Goal: Use online tool/utility: Utilize a website feature to perform a specific function

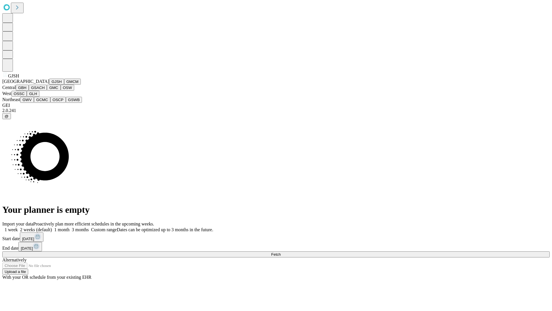
click at [49, 85] on button "GJSH" at bounding box center [56, 82] width 15 height 6
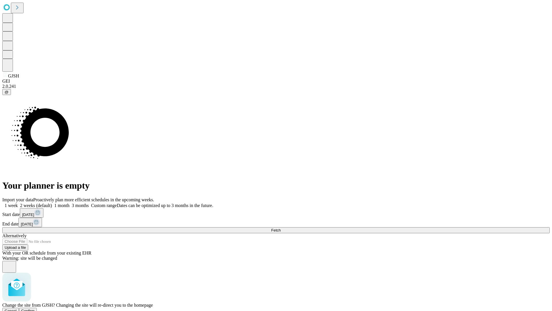
click at [35, 308] on span "Confirm" at bounding box center [28, 310] width 14 height 4
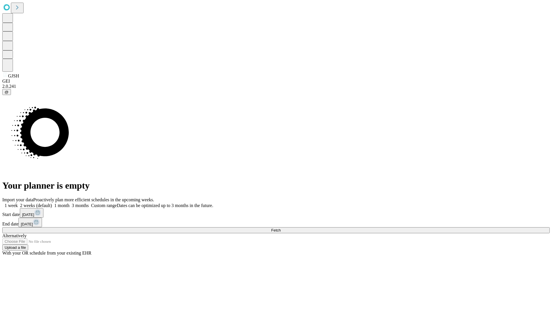
click at [52, 203] on label "2 weeks (default)" at bounding box center [35, 205] width 34 height 5
click at [281, 228] on span "Fetch" at bounding box center [275, 230] width 9 height 4
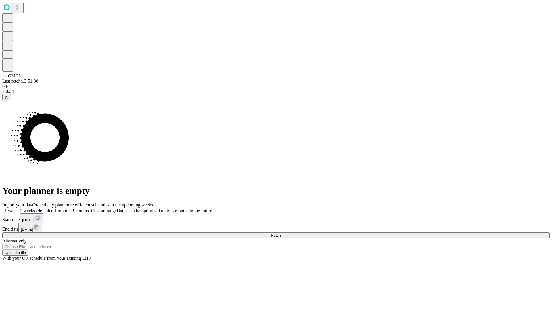
click at [52, 208] on label "2 weeks (default)" at bounding box center [35, 210] width 34 height 5
click at [281, 233] on span "Fetch" at bounding box center [275, 235] width 9 height 4
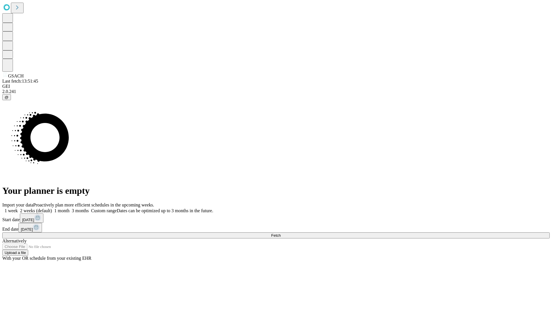
click at [52, 208] on label "2 weeks (default)" at bounding box center [35, 210] width 34 height 5
click at [281, 233] on span "Fetch" at bounding box center [275, 235] width 9 height 4
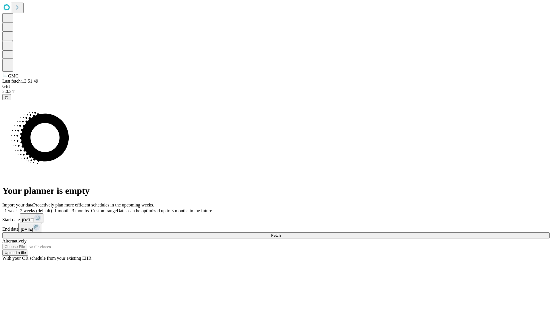
click at [52, 208] on label "2 weeks (default)" at bounding box center [35, 210] width 34 height 5
click at [281, 233] on span "Fetch" at bounding box center [275, 235] width 9 height 4
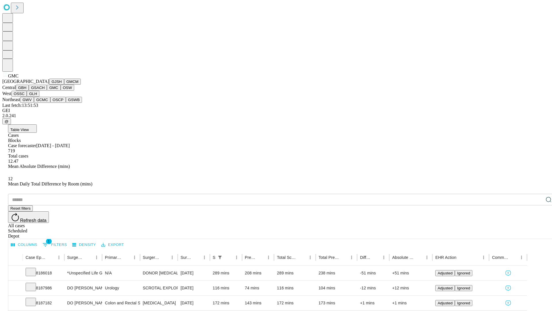
click at [61, 91] on button "OSW" at bounding box center [68, 88] width 14 height 6
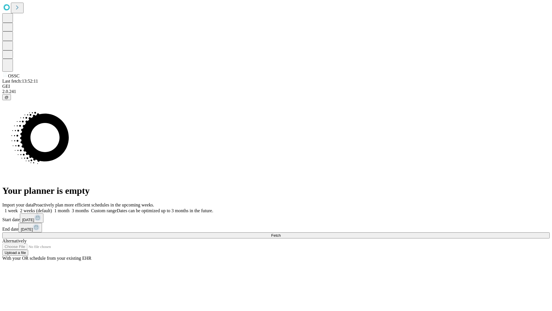
click at [52, 208] on label "2 weeks (default)" at bounding box center [35, 210] width 34 height 5
click at [281, 233] on span "Fetch" at bounding box center [275, 235] width 9 height 4
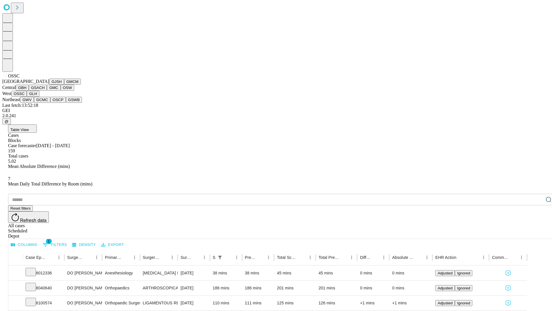
click at [39, 97] on button "GLH" at bounding box center [33, 94] width 12 height 6
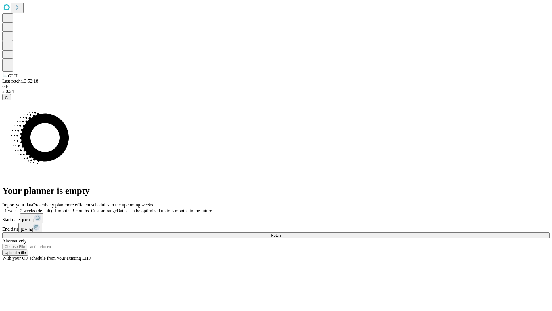
click at [52, 208] on label "2 weeks (default)" at bounding box center [35, 210] width 34 height 5
click at [281, 233] on span "Fetch" at bounding box center [275, 235] width 9 height 4
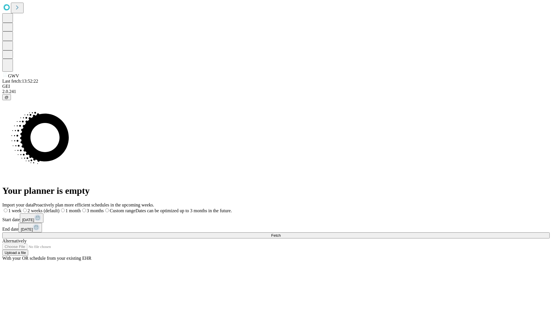
click at [60, 208] on label "2 weeks (default)" at bounding box center [41, 210] width 38 height 5
click at [281, 233] on span "Fetch" at bounding box center [275, 235] width 9 height 4
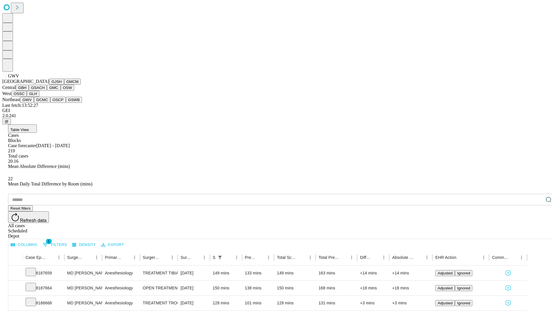
click at [45, 103] on button "GCMC" at bounding box center [42, 100] width 16 height 6
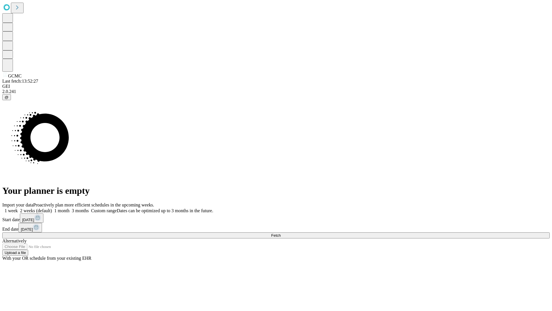
click at [52, 208] on label "2 weeks (default)" at bounding box center [35, 210] width 34 height 5
click at [281, 233] on span "Fetch" at bounding box center [275, 235] width 9 height 4
click at [52, 208] on label "2 weeks (default)" at bounding box center [35, 210] width 34 height 5
click at [281, 233] on span "Fetch" at bounding box center [275, 235] width 9 height 4
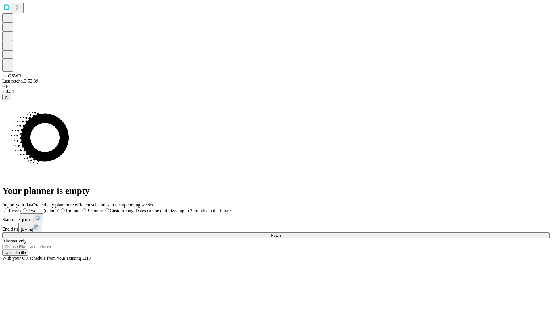
click at [60, 208] on label "2 weeks (default)" at bounding box center [41, 210] width 38 height 5
click at [281, 233] on span "Fetch" at bounding box center [275, 235] width 9 height 4
